Goal: Task Accomplishment & Management: Use online tool/utility

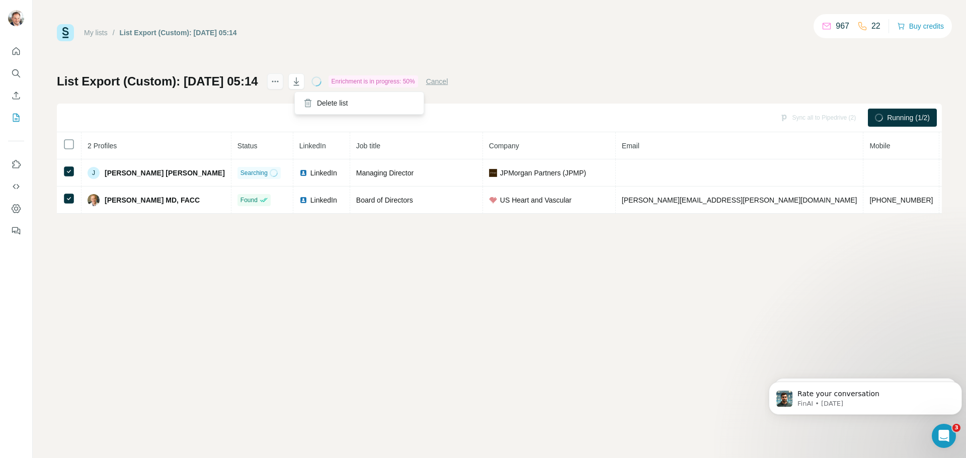
click at [280, 83] on icon "actions" at bounding box center [275, 81] width 10 height 10
click at [280, 84] on icon "actions" at bounding box center [275, 81] width 10 height 10
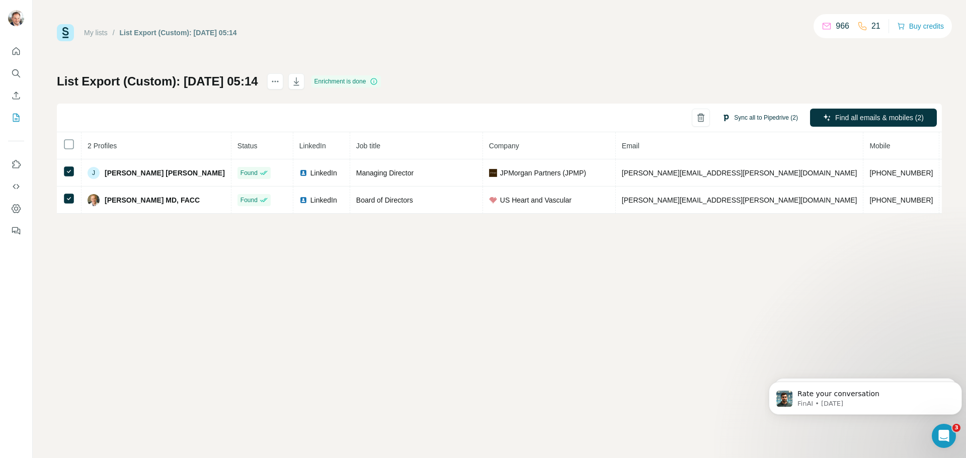
click at [749, 118] on button "Sync all to Pipedrive (2)" at bounding box center [760, 117] width 90 height 15
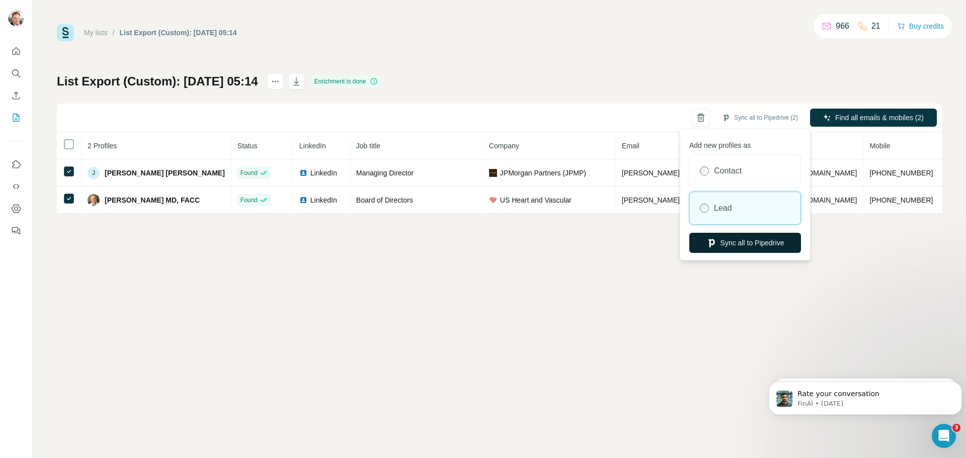
click at [763, 246] on button "Sync all to Pipedrive" at bounding box center [745, 243] width 112 height 20
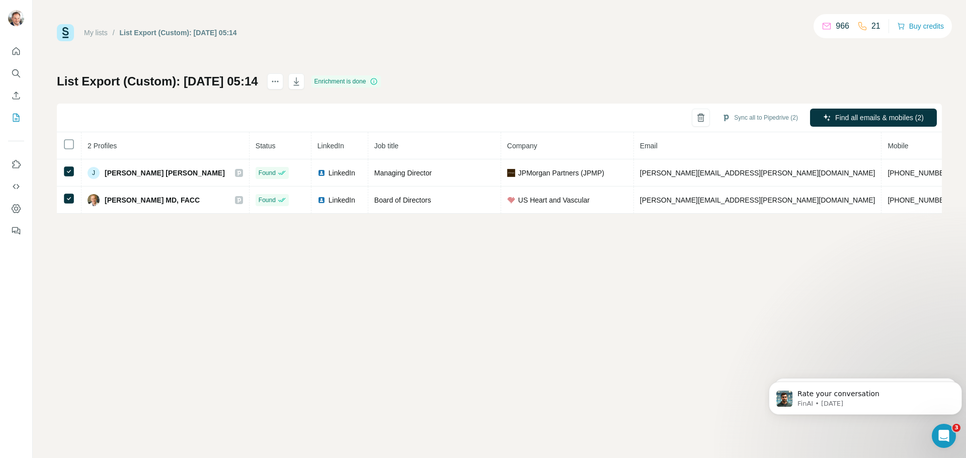
click at [487, 82] on div "List Export (Custom): [DATE] 05:14 Enrichment is done Sync all to Pipedrive (2)…" at bounding box center [499, 143] width 885 height 140
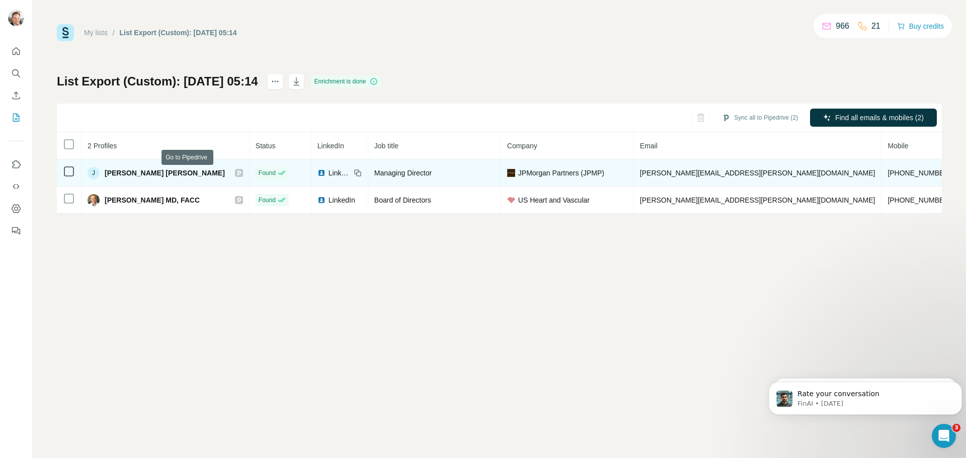
click at [237, 174] on icon at bounding box center [239, 173] width 4 height 5
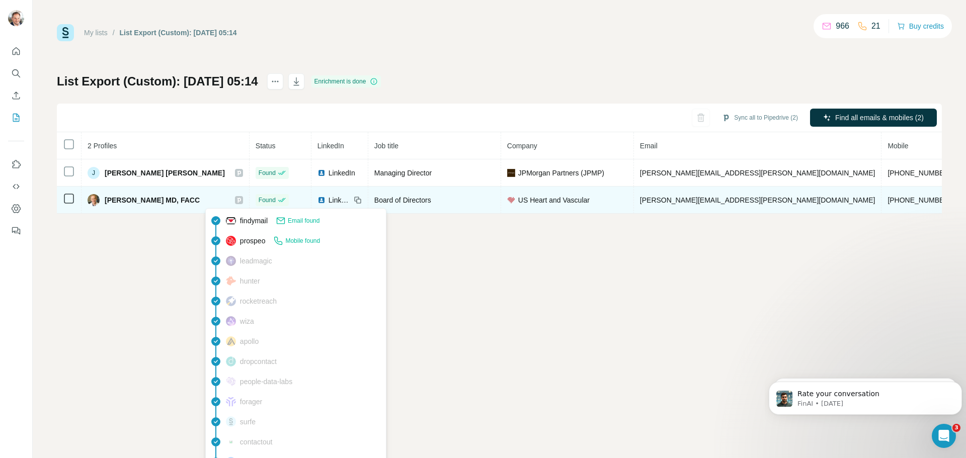
click at [280, 200] on icon at bounding box center [283, 200] width 6 height 4
click at [236, 203] on icon at bounding box center [239, 200] width 6 height 8
